Goal: Task Accomplishment & Management: Use online tool/utility

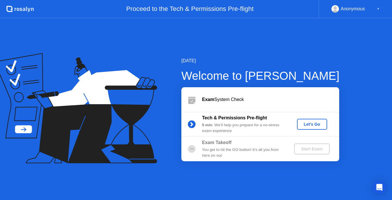
click at [313, 123] on div "Let's Go" at bounding box center [313, 124] width 26 height 5
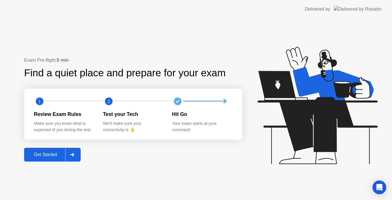
click at [46, 152] on div "Get Started" at bounding box center [45, 154] width 39 height 5
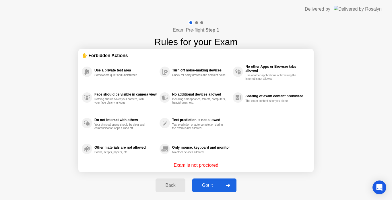
click at [213, 186] on div "Got it" at bounding box center [207, 185] width 27 height 5
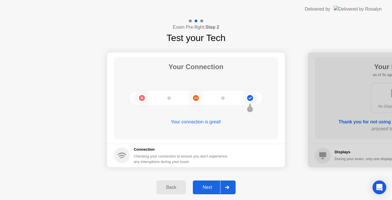
click at [212, 186] on div "Next" at bounding box center [208, 187] width 26 height 5
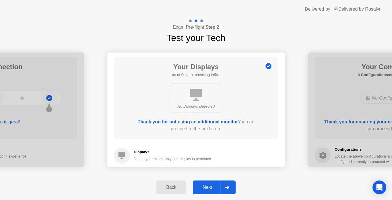
click at [205, 186] on div "Next" at bounding box center [208, 187] width 26 height 5
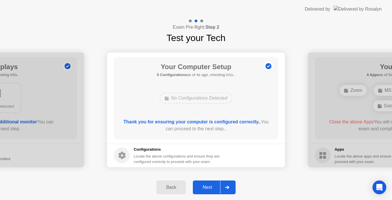
click at [199, 186] on div "Next" at bounding box center [208, 187] width 26 height 5
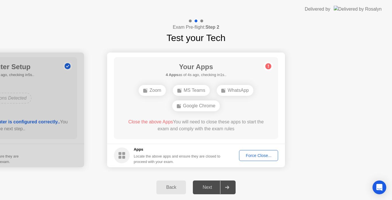
click at [265, 157] on div "Force Close..." at bounding box center [258, 155] width 35 height 5
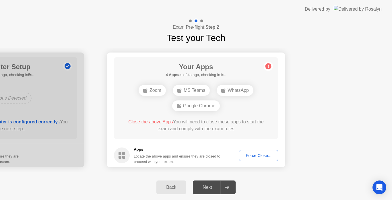
click at [250, 157] on div "Force Close..." at bounding box center [258, 155] width 35 height 5
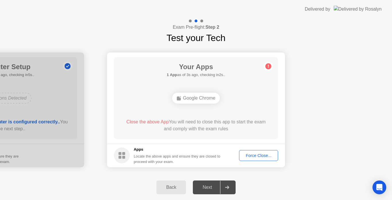
click at [261, 157] on div "Force Close..." at bounding box center [258, 155] width 35 height 5
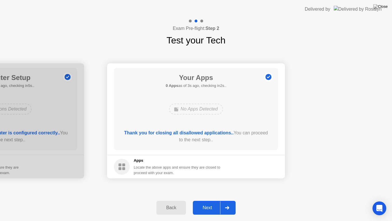
click at [212, 200] on div "Next" at bounding box center [208, 207] width 26 height 5
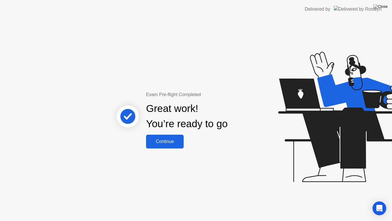
click at [175, 141] on div "Continue" at bounding box center [165, 141] width 34 height 5
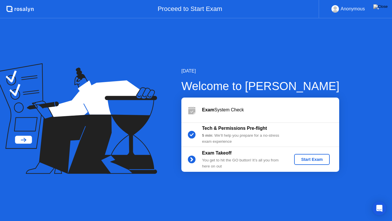
click at [313, 159] on div "Start Exam" at bounding box center [312, 159] width 31 height 5
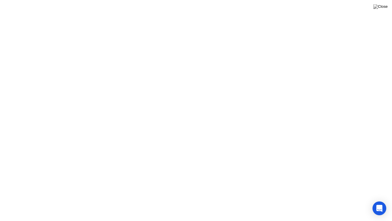
click div
click div "End Proctoring Session"
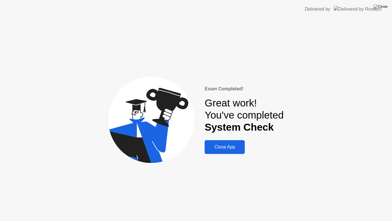
click at [223, 148] on div "Close App" at bounding box center [225, 146] width 37 height 5
